Goal: Understand process/instructions

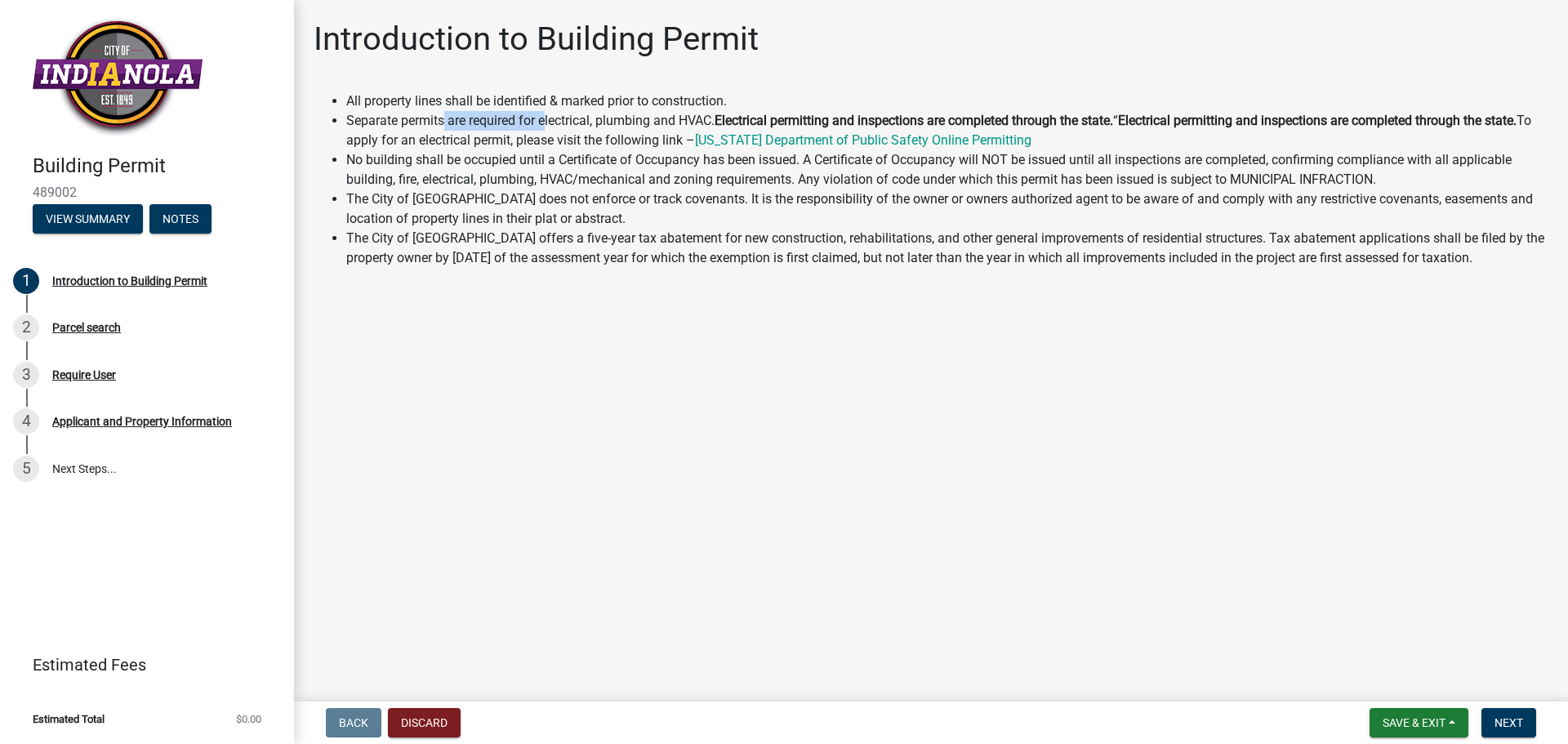
drag, startPoint x: 442, startPoint y: 121, endPoint x: 548, endPoint y: 127, distance: 106.2
click at [548, 127] on li "Separate permits are required for electrical, plumbing and HVAC. Electrical per…" at bounding box center [947, 130] width 1202 height 39
click at [456, 139] on li "Separate permits are required for electrical, plumbing and HVAC. Electrical per…" at bounding box center [947, 130] width 1202 height 39
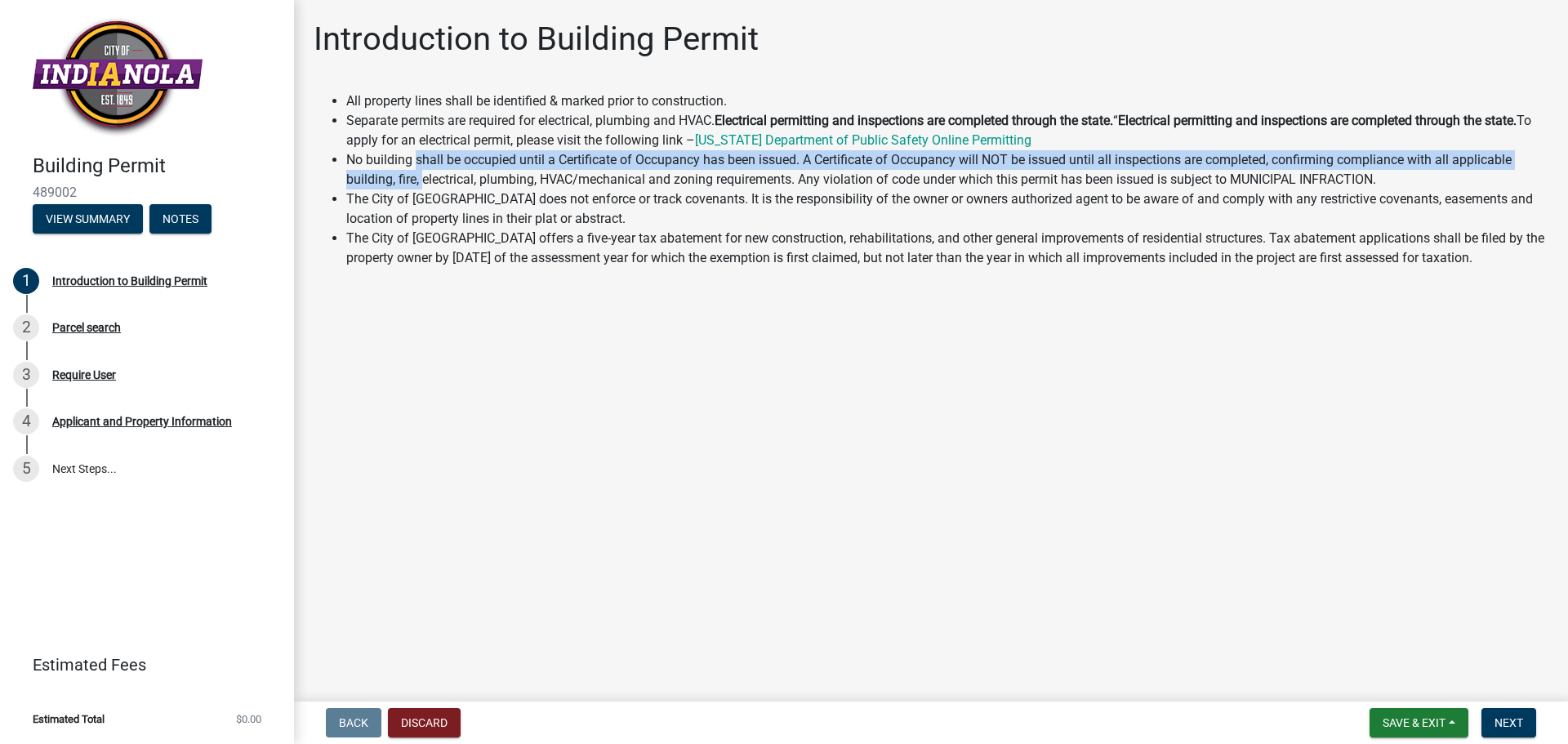
drag, startPoint x: 418, startPoint y: 156, endPoint x: 426, endPoint y: 175, distance: 20.6
click at [426, 175] on li "No building shall be occupied until a Certificate of Occupancy has been issued.…" at bounding box center [947, 170] width 1202 height 39
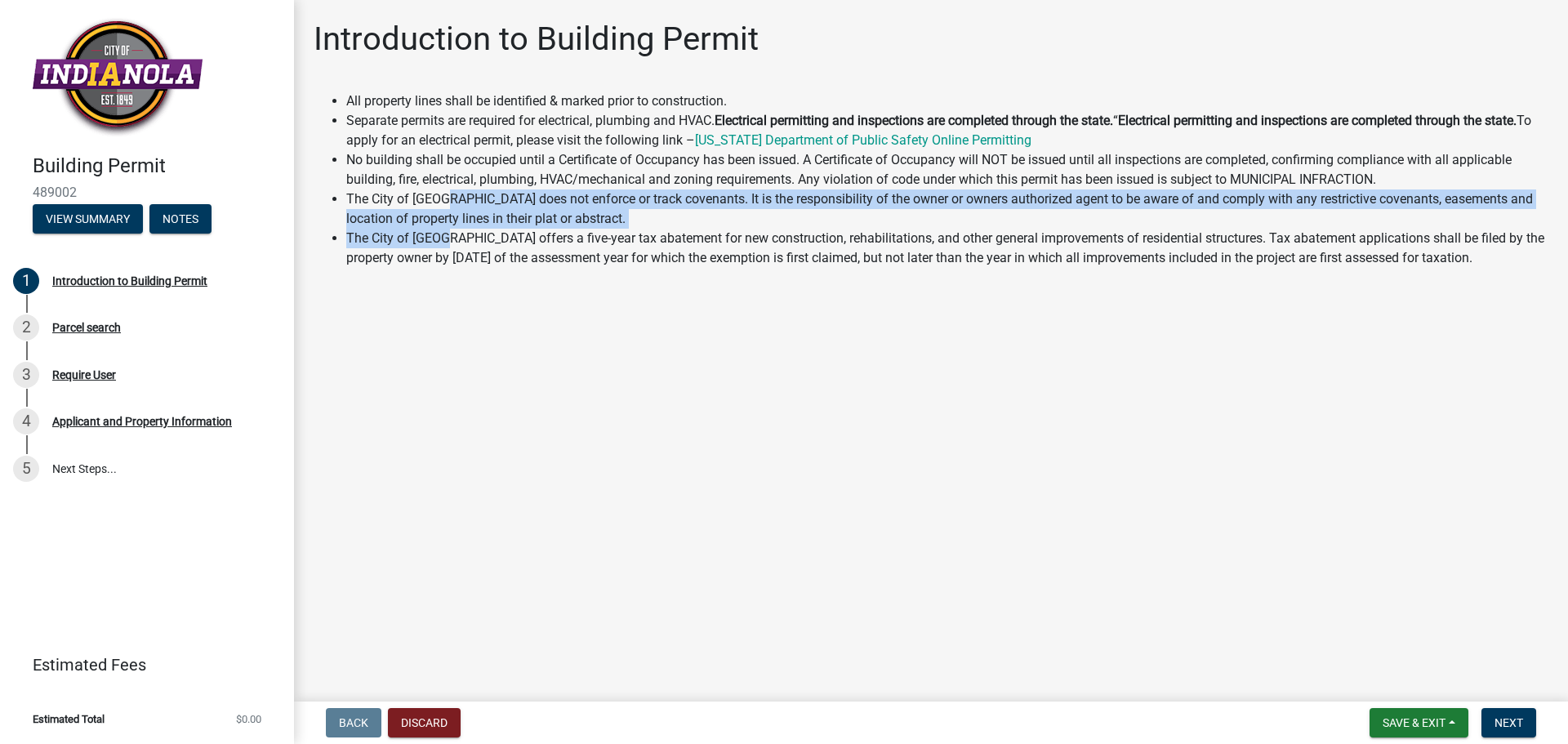
drag, startPoint x: 440, startPoint y: 208, endPoint x: 440, endPoint y: 234, distance: 26.0
click at [440, 234] on ul "All property lines shall be identified & marked prior to construction. Separate…" at bounding box center [930, 179] width 1235 height 176
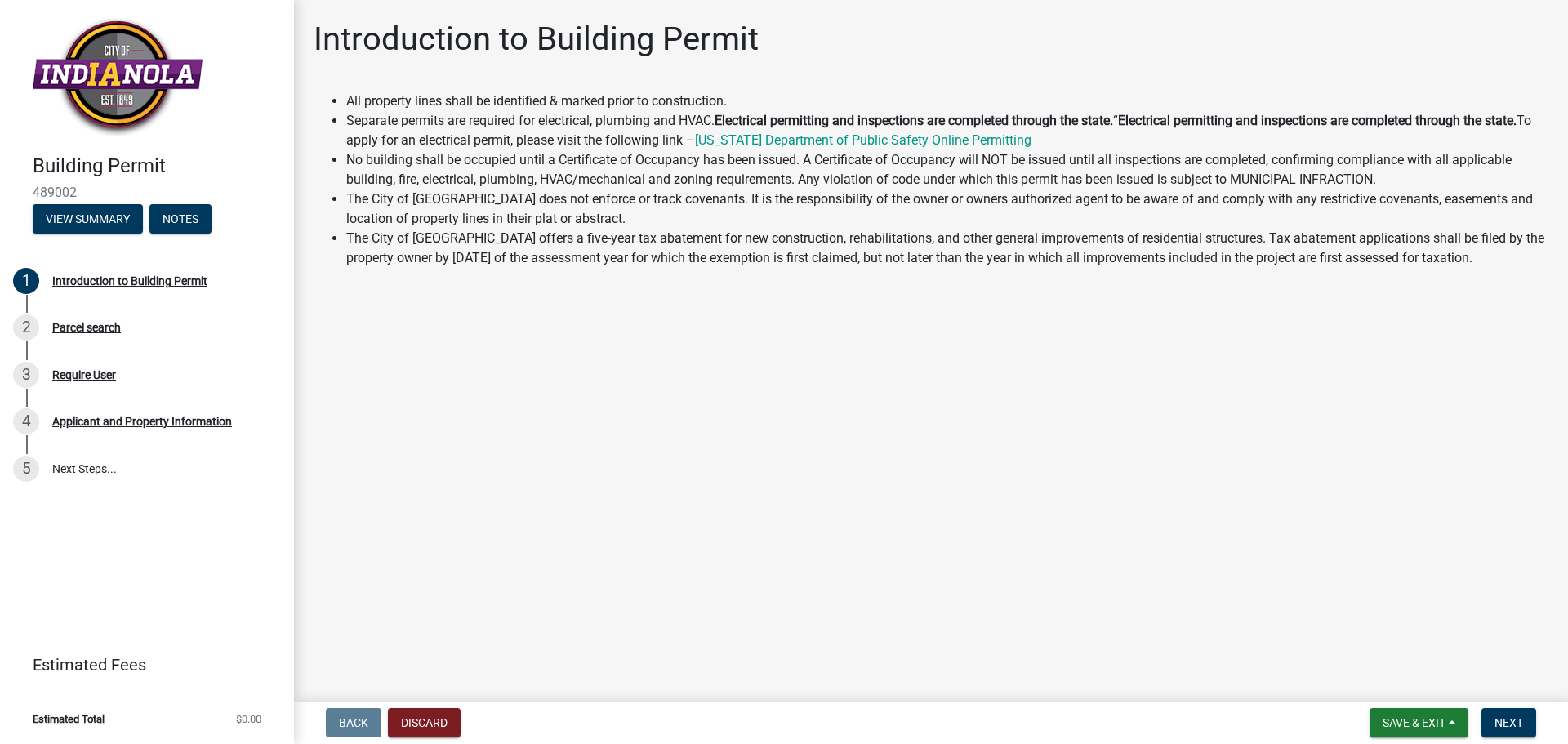
click at [482, 178] on li "No building shall be occupied until a Certificate of Occupancy has been issued.…" at bounding box center [947, 170] width 1202 height 39
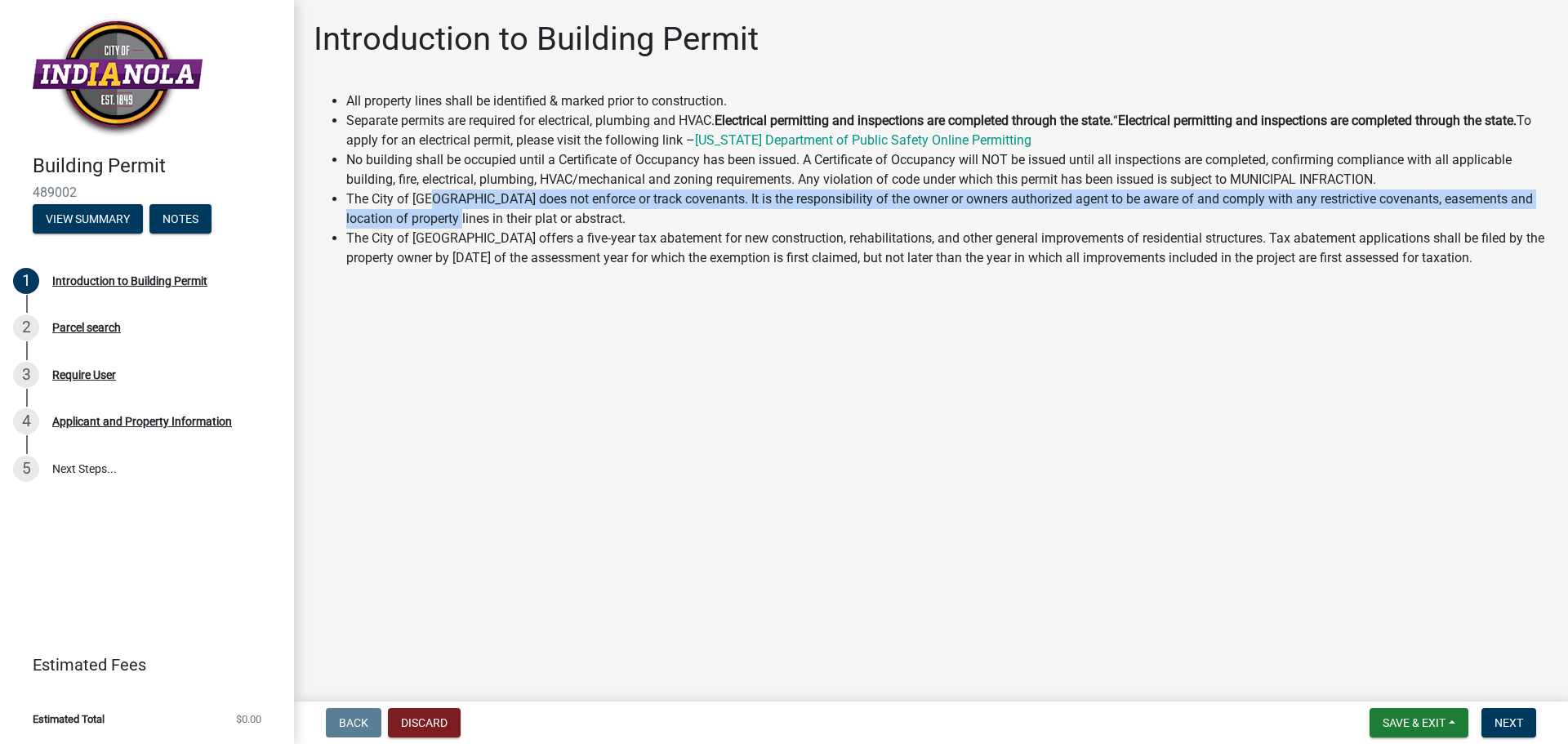
drag, startPoint x: 428, startPoint y: 203, endPoint x: 438, endPoint y: 225, distance: 24.2
click at [438, 225] on li "The City of [GEOGRAPHIC_DATA] does not enforce or track covenants. It is the re…" at bounding box center [947, 209] width 1202 height 39
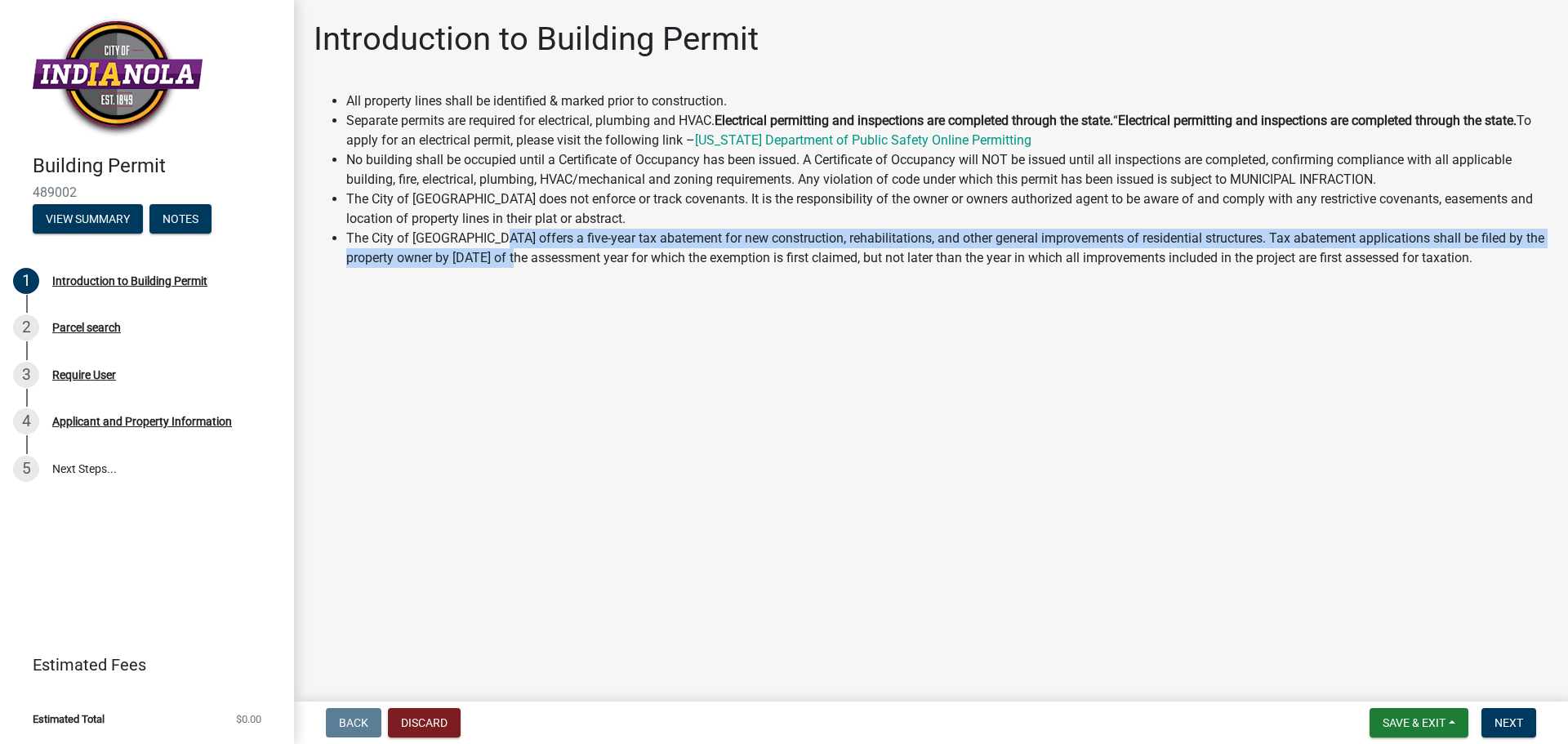
drag, startPoint x: 485, startPoint y: 239, endPoint x: 507, endPoint y: 250, distance: 24.6
click at [507, 250] on li "The City of [GEOGRAPHIC_DATA] offers a five-year tax abatement for new construc…" at bounding box center [947, 249] width 1202 height 39
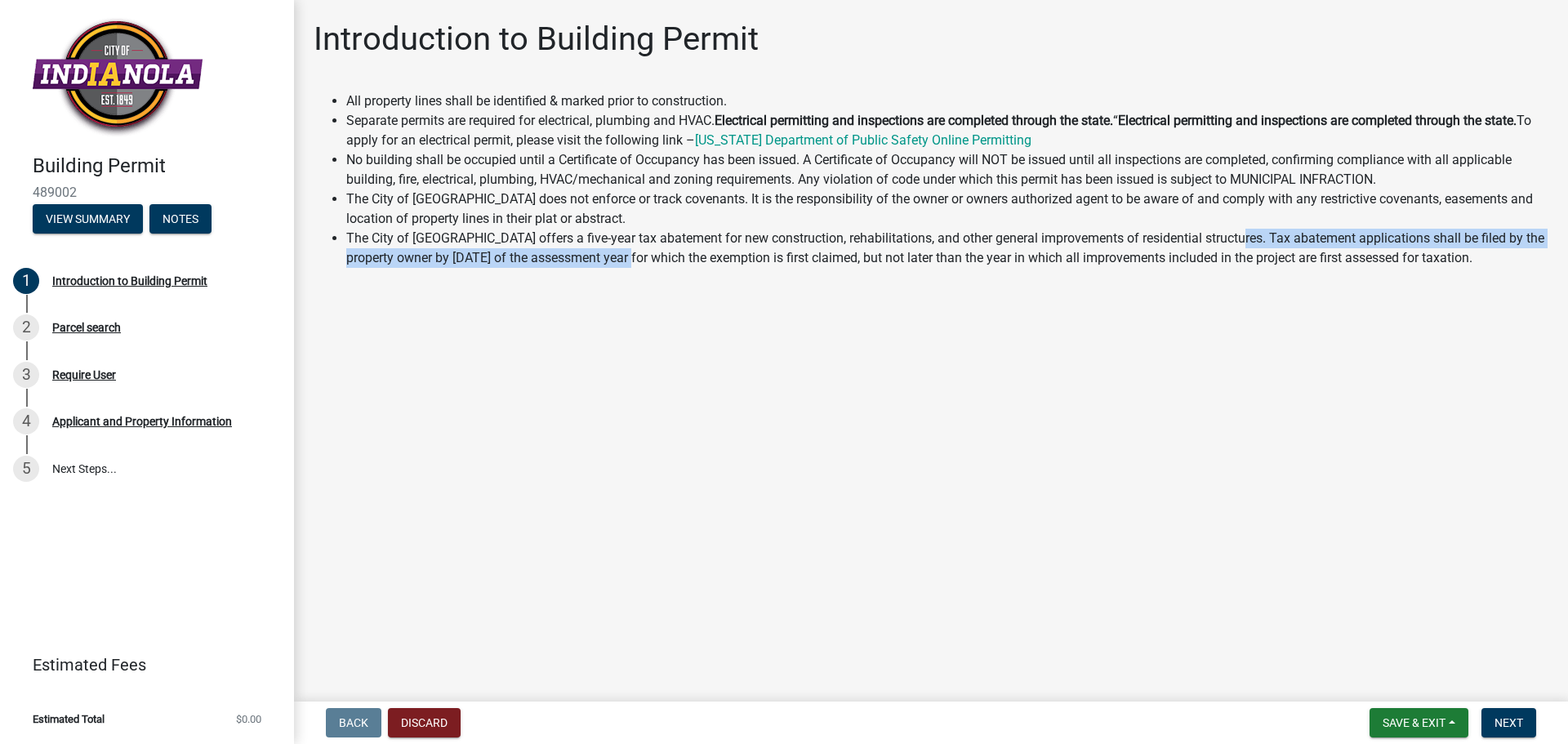
drag, startPoint x: 624, startPoint y: 262, endPoint x: 1224, endPoint y: 248, distance: 600.2
click at [1224, 248] on li "The City of [GEOGRAPHIC_DATA] offers a five-year tax abatement for new construc…" at bounding box center [947, 249] width 1202 height 39
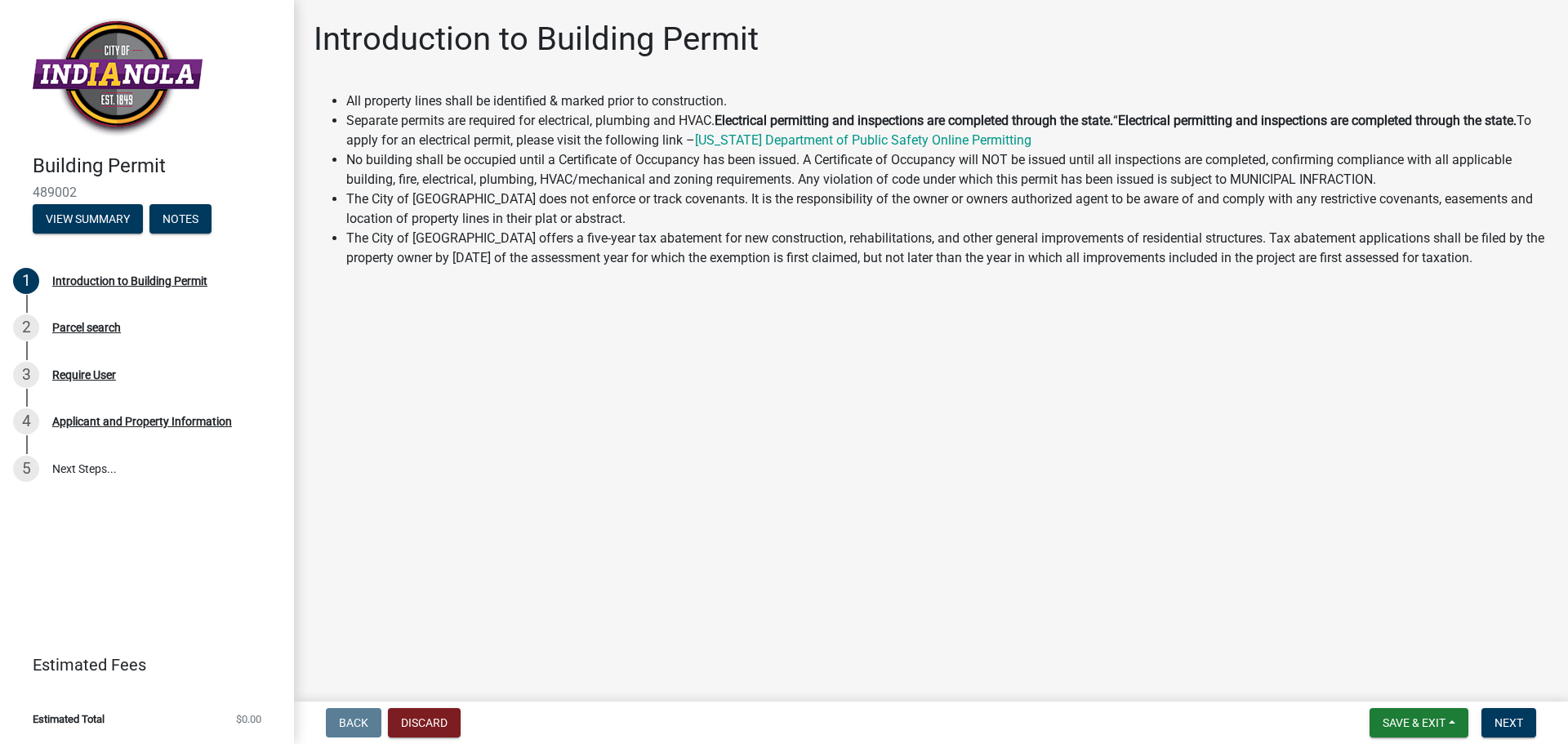
click at [481, 114] on li "Separate permits are required for electrical, plumbing and HVAC. Electrical per…" at bounding box center [947, 130] width 1202 height 39
click at [113, 224] on button "View Summary" at bounding box center [88, 219] width 110 height 30
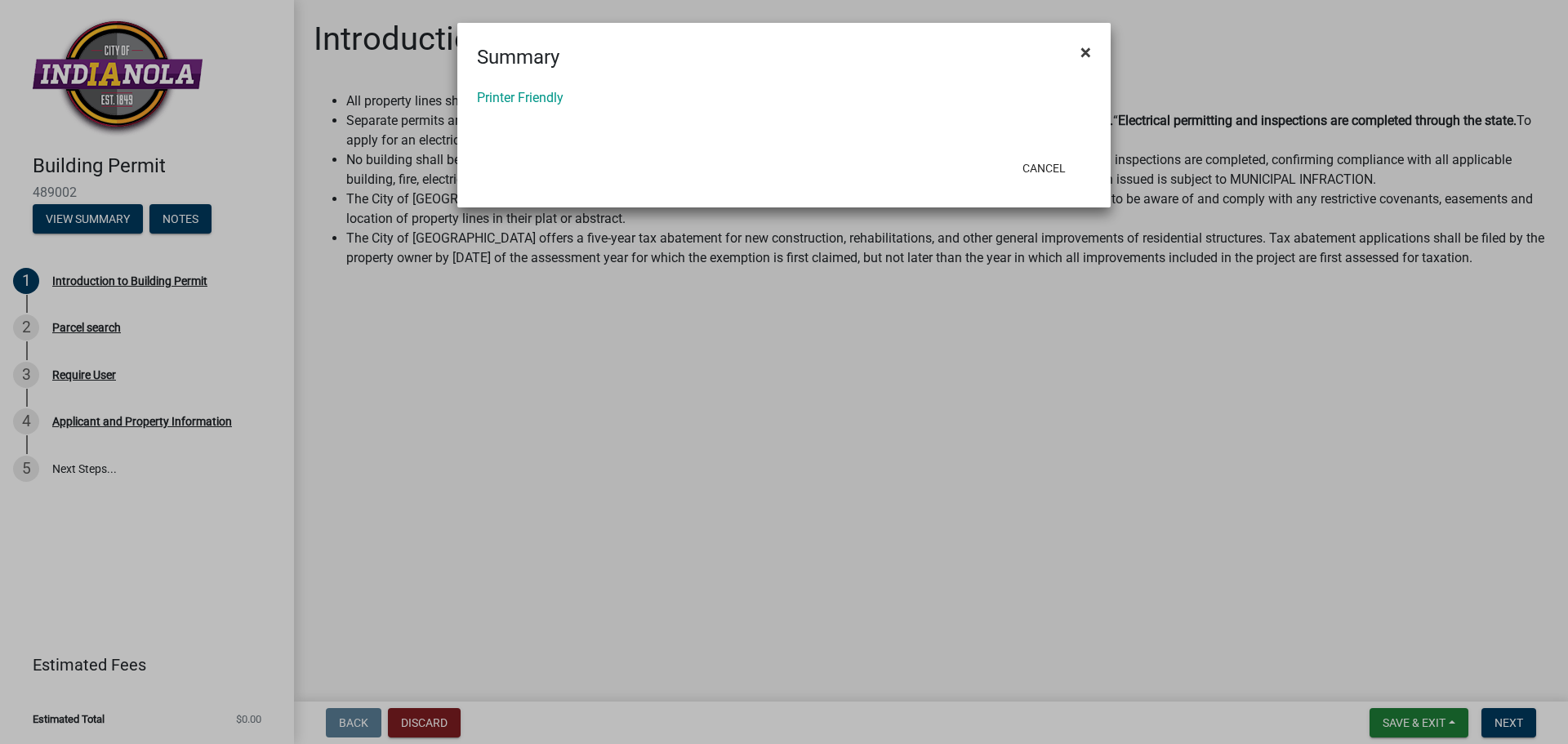
click at [1086, 52] on span "×" at bounding box center [1086, 52] width 11 height 23
